Goal: Complete application form

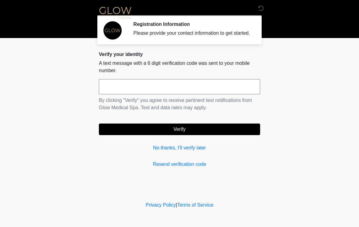
click at [225, 90] on input "text" at bounding box center [179, 86] width 161 height 15
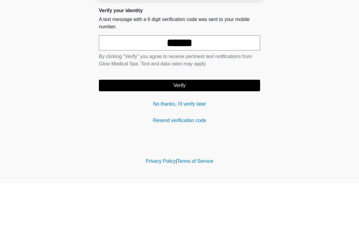
type input "******"
click at [185, 124] on button "Verify" at bounding box center [179, 130] width 161 height 12
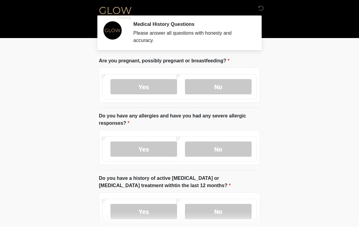
click at [226, 84] on label "No" at bounding box center [218, 86] width 67 height 15
click at [231, 149] on label "No" at bounding box center [218, 148] width 67 height 15
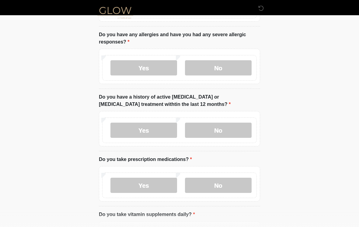
scroll to position [99, 0]
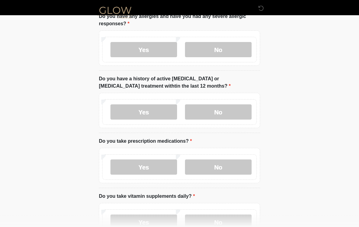
click at [228, 113] on label "No" at bounding box center [218, 112] width 67 height 15
click at [150, 167] on label "Yes" at bounding box center [143, 166] width 67 height 15
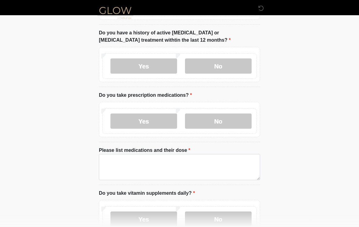
scroll to position [146, 0]
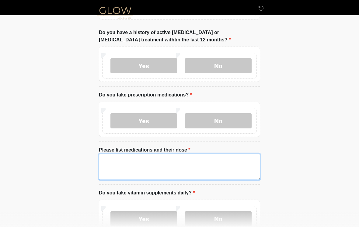
click at [238, 160] on textarea "Please list medications and their dose" at bounding box center [179, 167] width 161 height 26
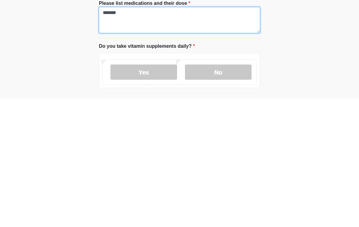
scroll to position [167, 0]
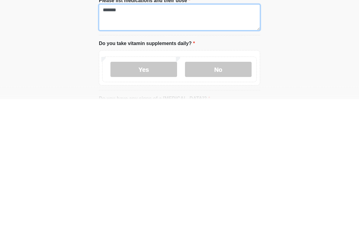
type textarea "******"
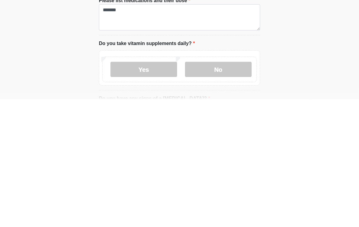
click at [157, 190] on label "Yes" at bounding box center [143, 197] width 67 height 15
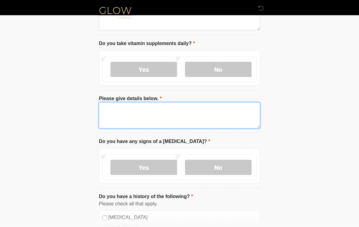
click at [176, 109] on textarea "Please give details below." at bounding box center [179, 115] width 161 height 26
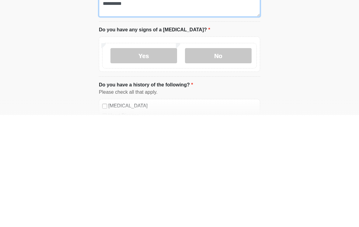
type textarea "**********"
click at [222, 160] on label "No" at bounding box center [218, 167] width 67 height 15
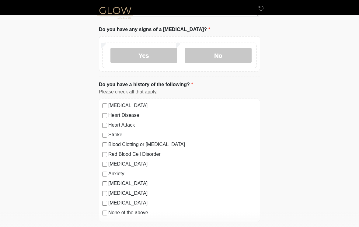
click at [120, 211] on label "None of the above" at bounding box center [182, 212] width 148 height 7
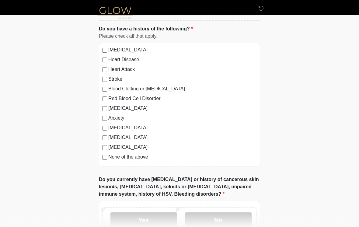
scroll to position [464, 0]
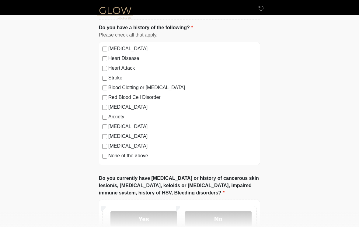
click at [108, 115] on label "Anxiety" at bounding box center [182, 116] width 148 height 7
click at [109, 152] on label "None of the above" at bounding box center [182, 155] width 148 height 7
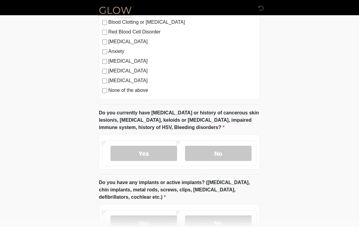
scroll to position [529, 0]
click at [214, 150] on label "No" at bounding box center [218, 153] width 67 height 15
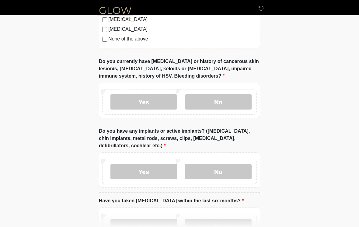
scroll to position [612, 0]
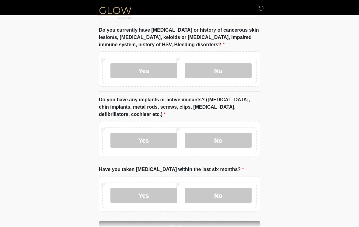
click at [218, 139] on label "No" at bounding box center [218, 140] width 67 height 15
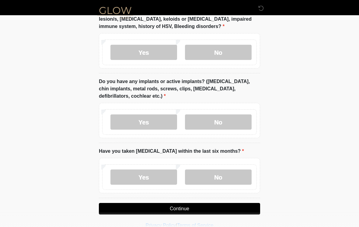
scroll to position [639, 0]
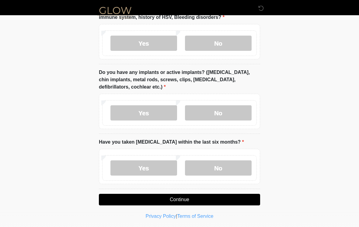
click at [226, 169] on label "No" at bounding box center [218, 167] width 67 height 15
click at [223, 198] on button "Continue" at bounding box center [179, 200] width 161 height 12
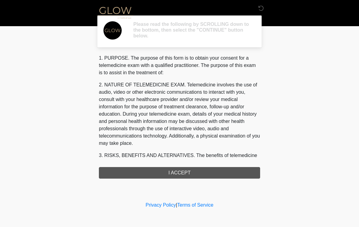
scroll to position [0, 0]
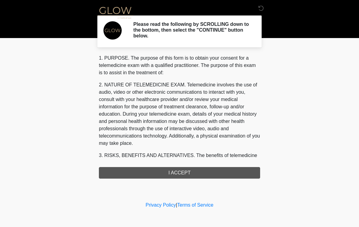
click at [235, 172] on div "1. PURPOSE. The purpose of this form is to obtain your consent for a telemedici…" at bounding box center [179, 116] width 161 height 124
click at [180, 177] on div "1. PURPOSE. The purpose of this form is to obtain your consent for a telemedici…" at bounding box center [179, 116] width 161 height 124
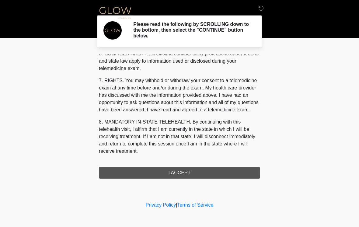
click at [198, 172] on div "1. PURPOSE. The purpose of this form is to obtain your consent for a telemedici…" at bounding box center [179, 116] width 161 height 124
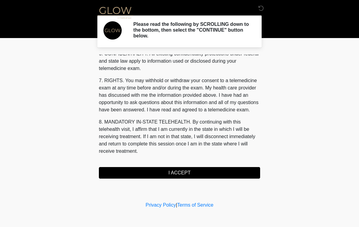
click at [221, 174] on button "I ACCEPT" at bounding box center [179, 173] width 161 height 12
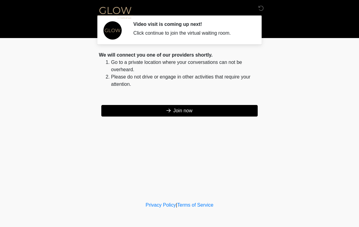
click at [216, 112] on button "Join now" at bounding box center [179, 111] width 156 height 12
